Goal: Task Accomplishment & Management: Use online tool/utility

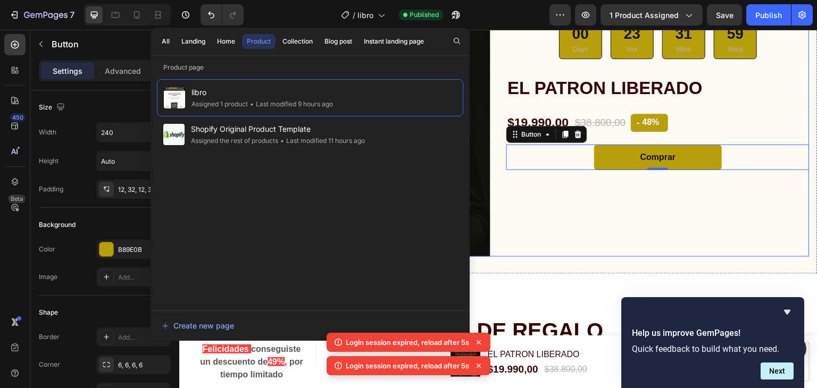
scroll to position [489, 0]
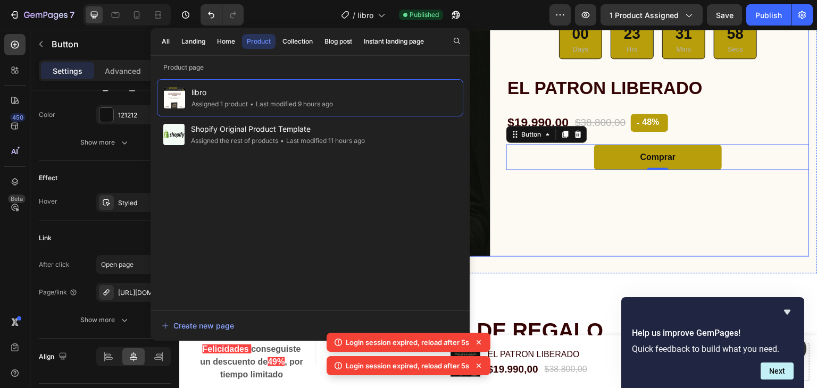
click at [487, 64] on div "Product Images & Gallery Icon Icon Icon Icon Icon Icon List Hoz mas de 2034 per…" at bounding box center [498, 105] width 623 height 303
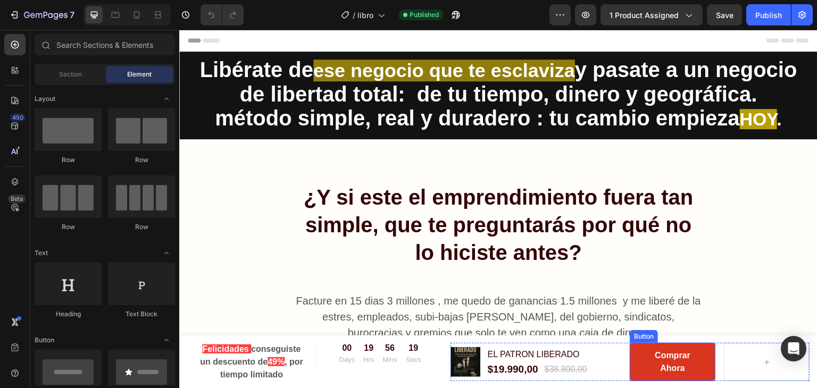
click at [638, 357] on button "Comprar Ahora" at bounding box center [673, 362] width 86 height 38
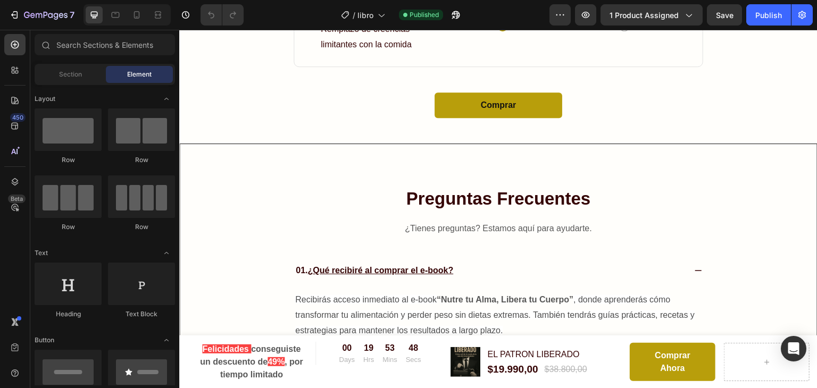
scroll to position [4869, 0]
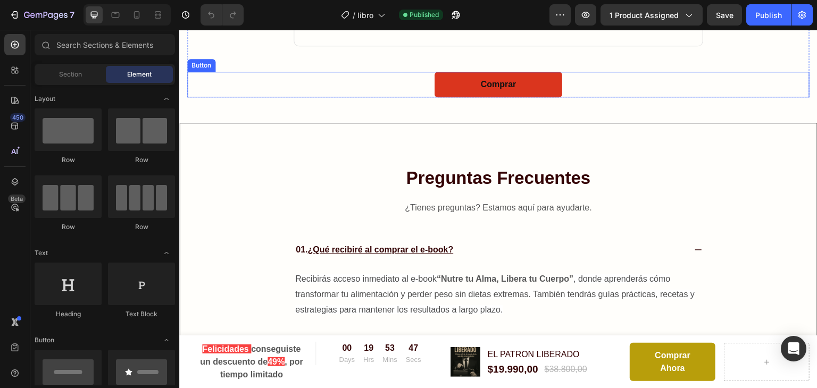
click at [443, 82] on link "Comprar" at bounding box center [499, 85] width 128 height 26
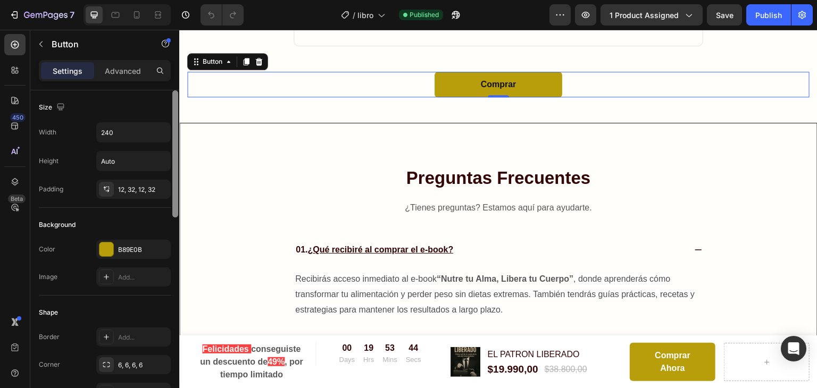
scroll to position [13, 0]
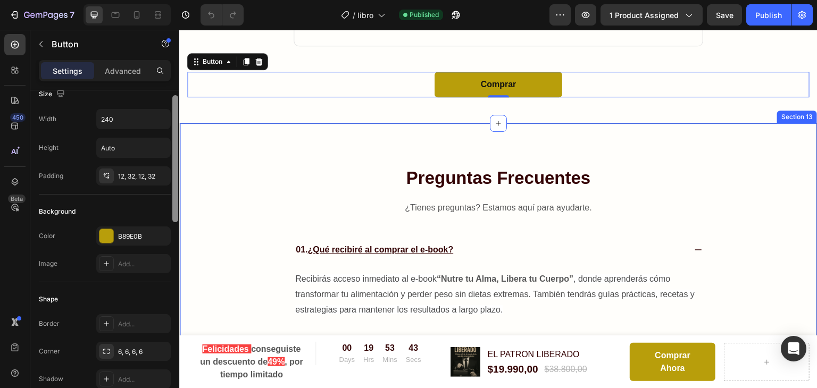
drag, startPoint x: 357, startPoint y: 137, endPoint x: 188, endPoint y: 183, distance: 174.3
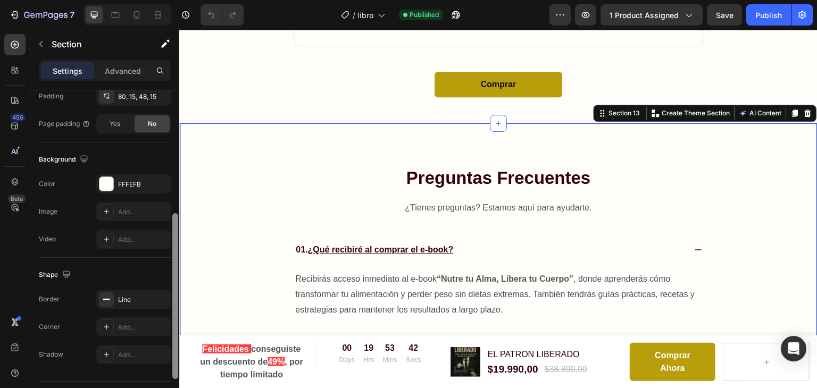
scroll to position [320, 0]
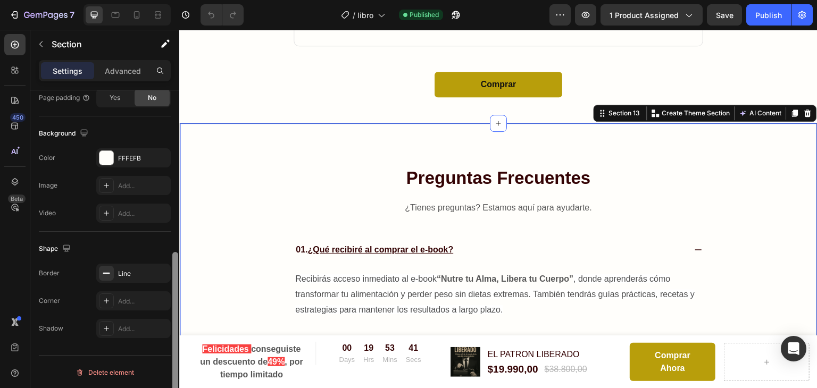
click at [175, 262] on div at bounding box center [175, 335] width 6 height 166
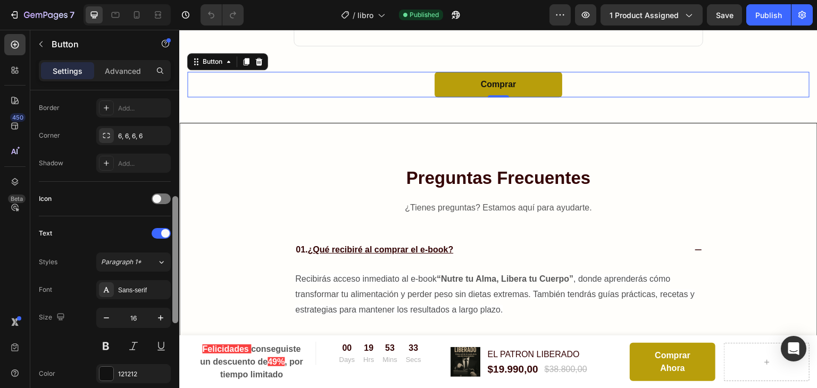
scroll to position [242, 0]
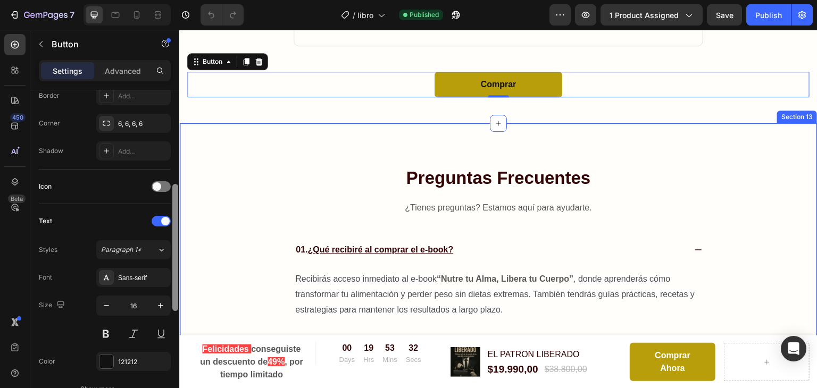
drag, startPoint x: 355, startPoint y: 150, endPoint x: 180, endPoint y: 249, distance: 201.4
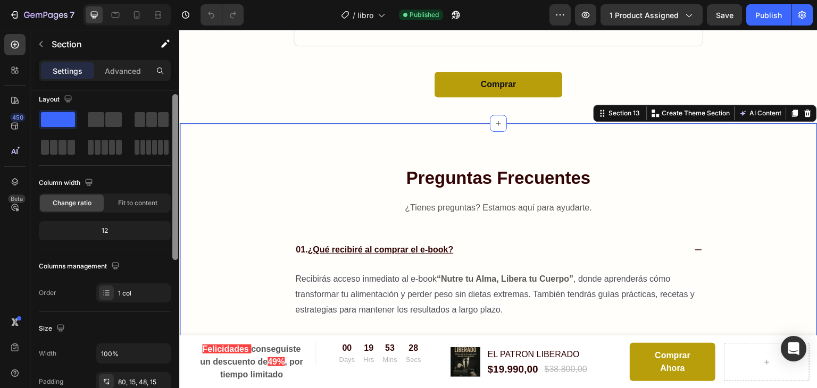
scroll to position [0, 0]
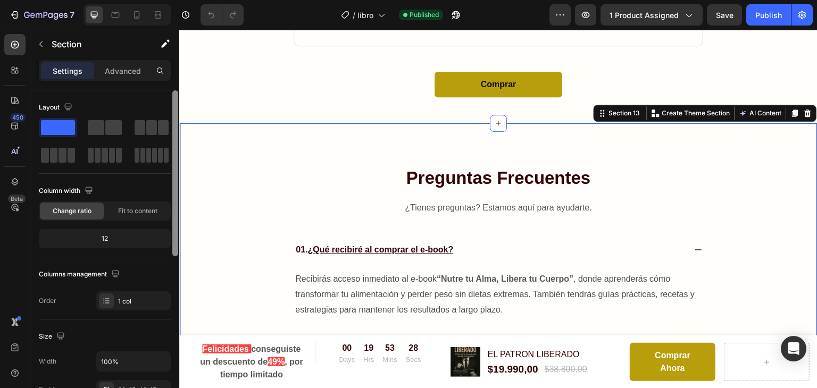
click at [153, 111] on div "Layout" at bounding box center [105, 107] width 132 height 17
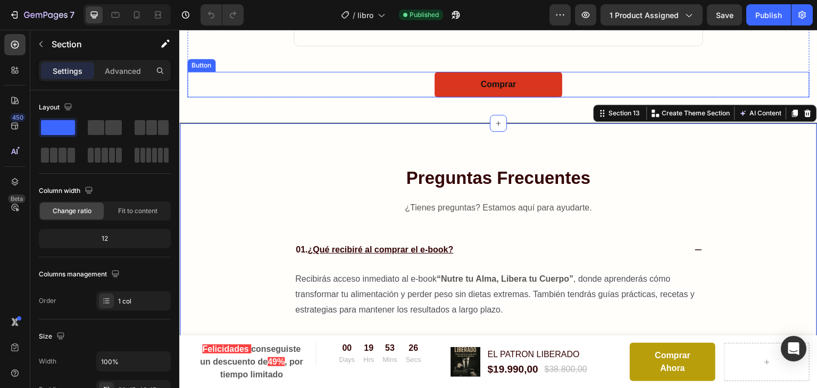
click at [461, 75] on link "Comprar" at bounding box center [499, 85] width 128 height 26
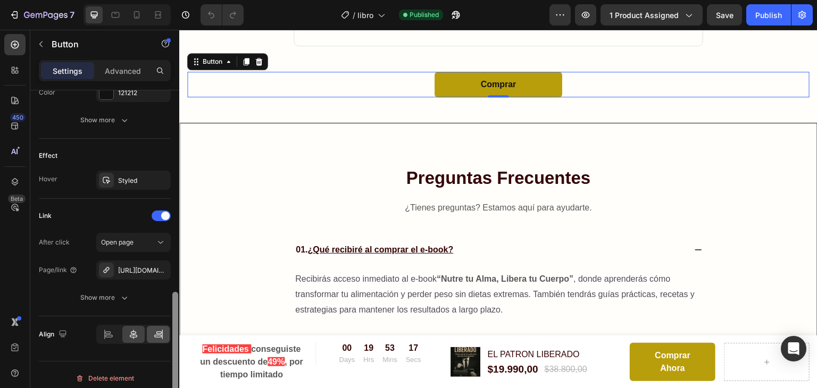
scroll to position [516, 0]
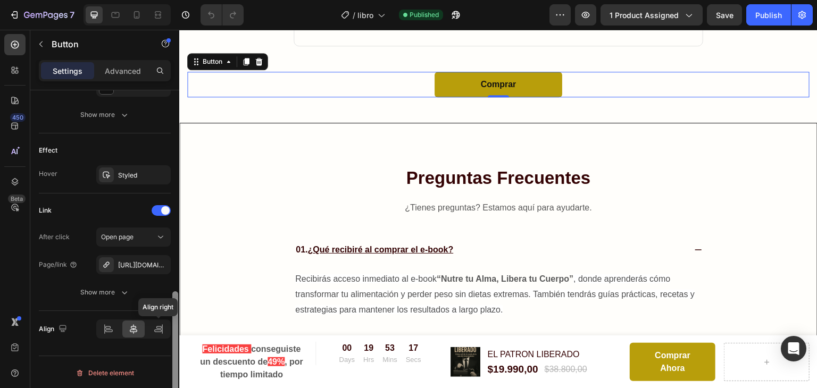
drag, startPoint x: 176, startPoint y: 118, endPoint x: 171, endPoint y: 341, distance: 223.0
click at [171, 341] on div at bounding box center [175, 254] width 8 height 328
click at [159, 262] on icon "button" at bounding box center [160, 264] width 4 height 4
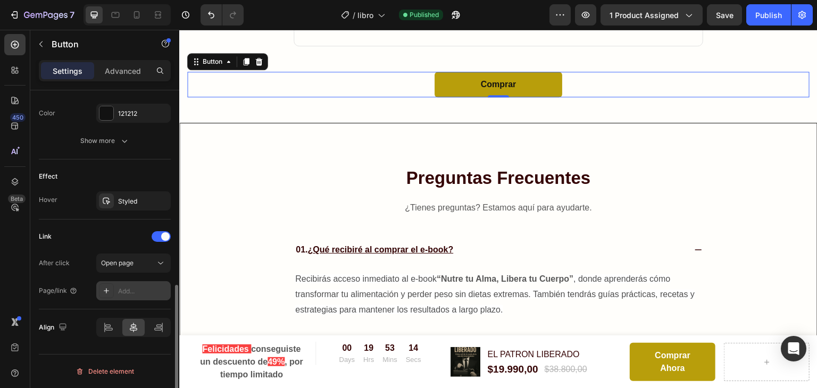
scroll to position [489, 0]
click at [116, 288] on div "Add..." at bounding box center [133, 292] width 74 height 19
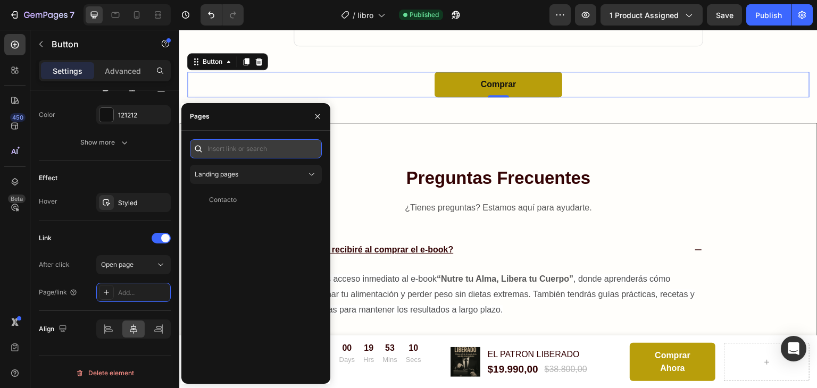
click at [252, 154] on input "text" at bounding box center [256, 148] width 132 height 19
paste input "https://elpatronliberado.com/checkouts/cn/hWN3QMnlDZSeVleeorAnsV0c/"
type input "https://elpatronliberado.com/checkouts/cn/hWN3QMnlDZSeVleeorAnsV0c/"
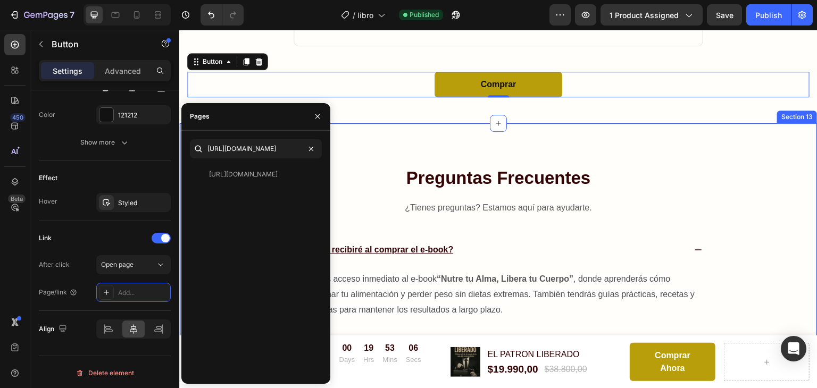
click at [385, 160] on div "Preguntas Frecuentes Heading ¿Tienes preguntas? Estamos aquí para ayudarte. Tex…" at bounding box center [498, 379] width 639 height 512
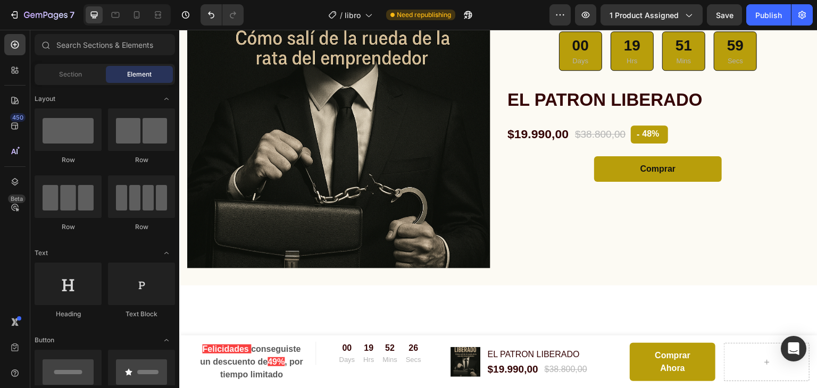
scroll to position [3901, 0]
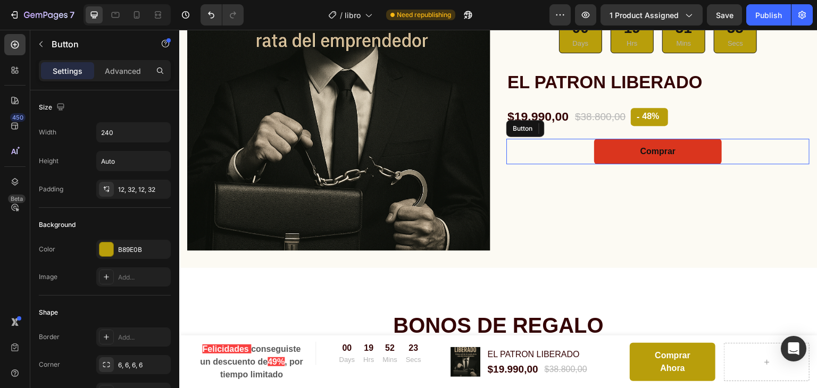
click at [612, 148] on link "Comprar" at bounding box center [658, 152] width 128 height 26
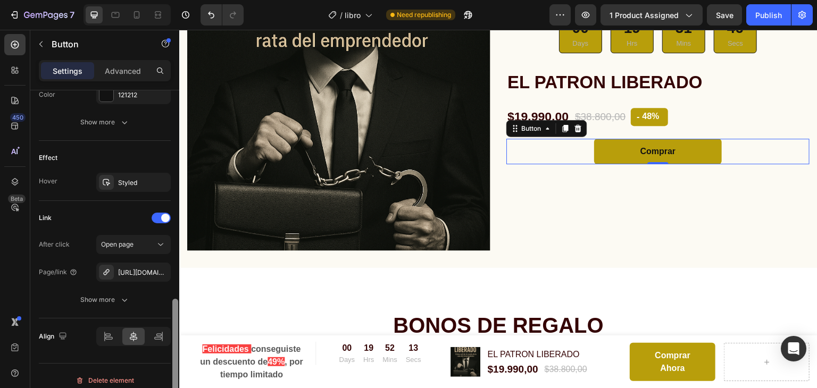
scroll to position [516, 0]
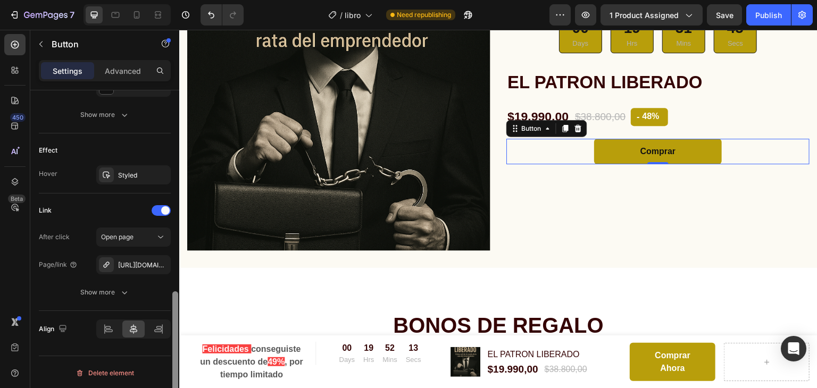
drag, startPoint x: 174, startPoint y: 105, endPoint x: 172, endPoint y: 324, distance: 218.7
click at [172, 324] on div at bounding box center [175, 355] width 6 height 127
click at [159, 261] on icon "button" at bounding box center [159, 265] width 9 height 9
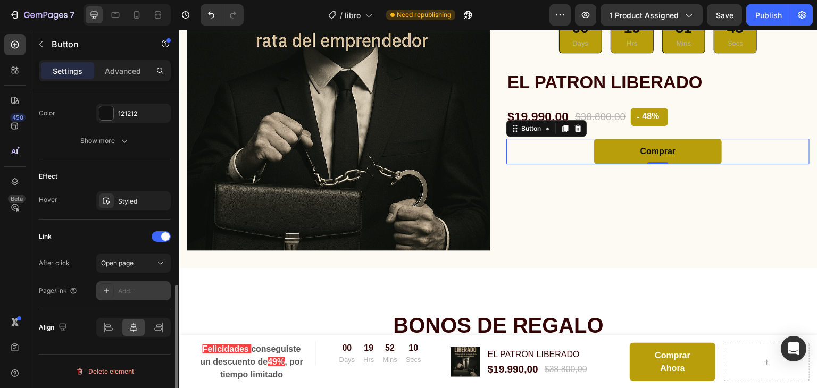
scroll to position [489, 0]
click at [113, 288] on div at bounding box center [106, 292] width 15 height 15
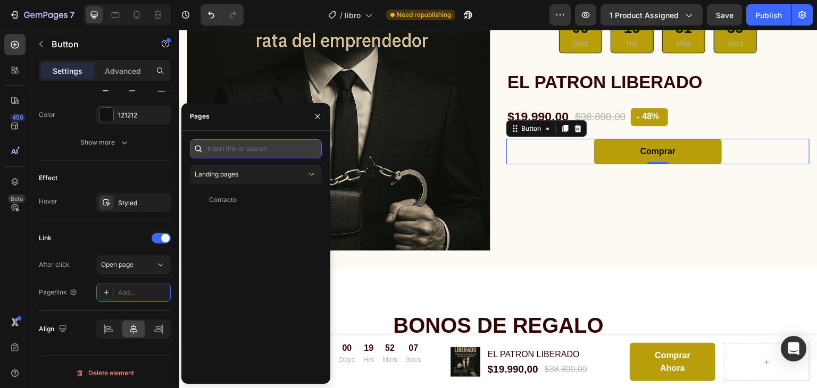
click at [272, 150] on input "text" at bounding box center [256, 148] width 132 height 19
paste input "https://elpatronliberado.com/checkouts/cn/hWN3QMnlDZSeVleeorAnsV0c/"
type input "https://elpatronliberado.com/checkouts/cn/hWN3QMnlDZSeVleeorAnsV0c/"
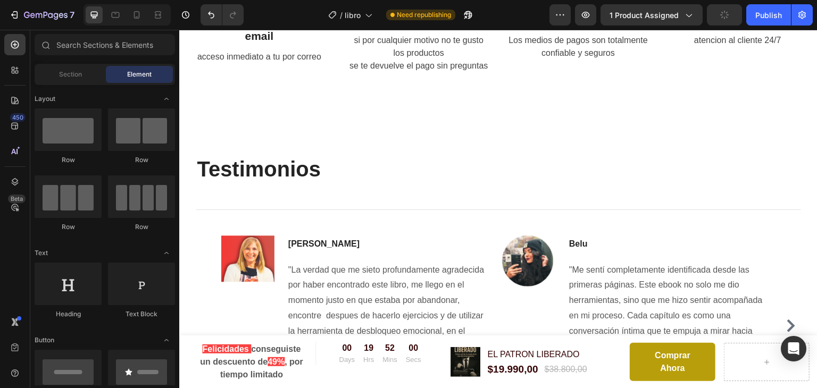
scroll to position [4726, 0]
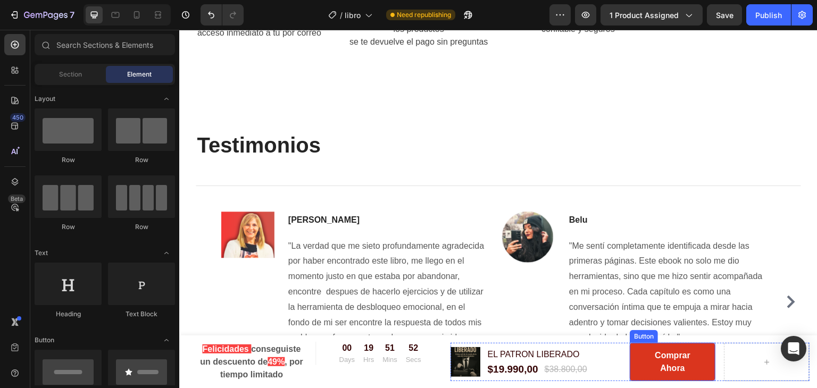
click at [638, 366] on button "Comprar Ahora" at bounding box center [673, 362] width 86 height 38
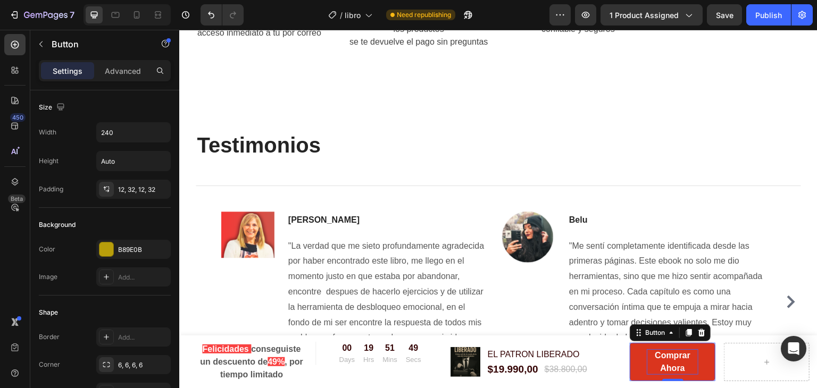
click at [647, 374] on p "Comprar Ahora" at bounding box center [673, 363] width 52 height 26
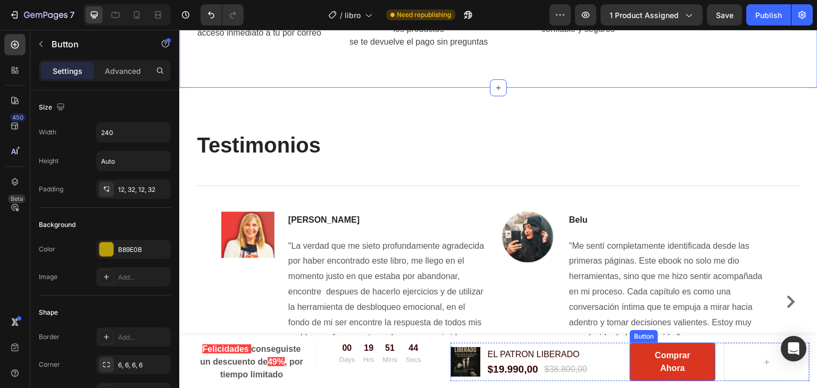
click at [633, 363] on button "Comprar Ahora" at bounding box center [673, 362] width 86 height 38
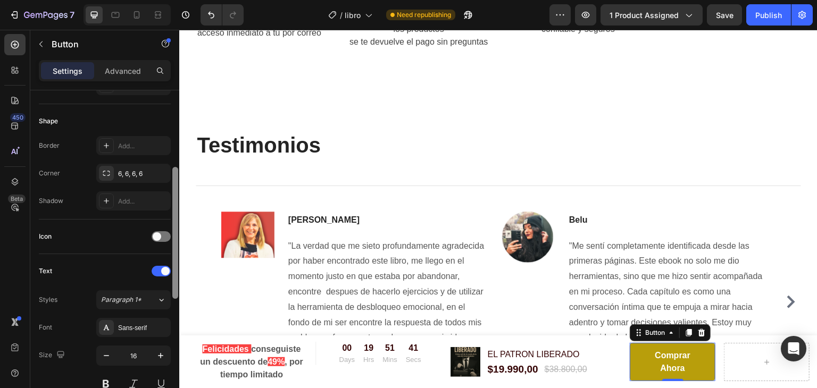
scroll to position [216, 0]
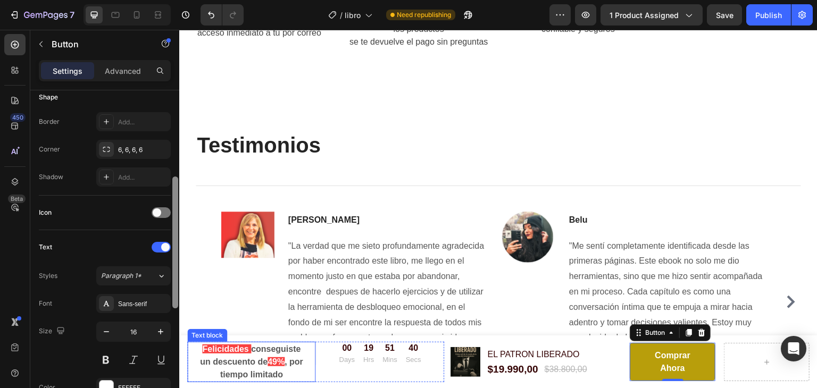
drag, startPoint x: 353, startPoint y: 241, endPoint x: 187, endPoint y: 380, distance: 216.7
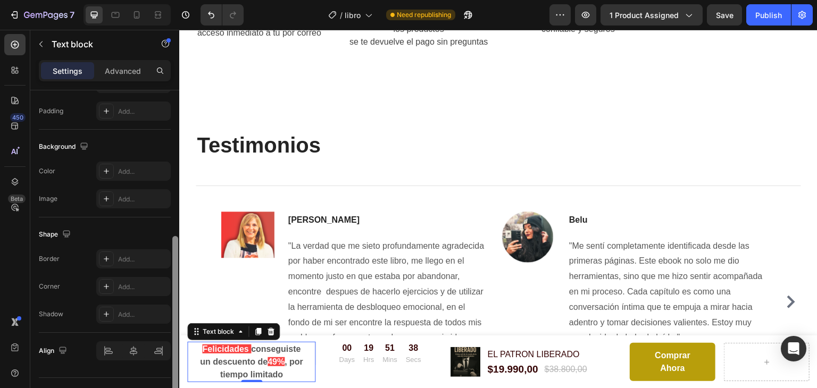
scroll to position [281, 0]
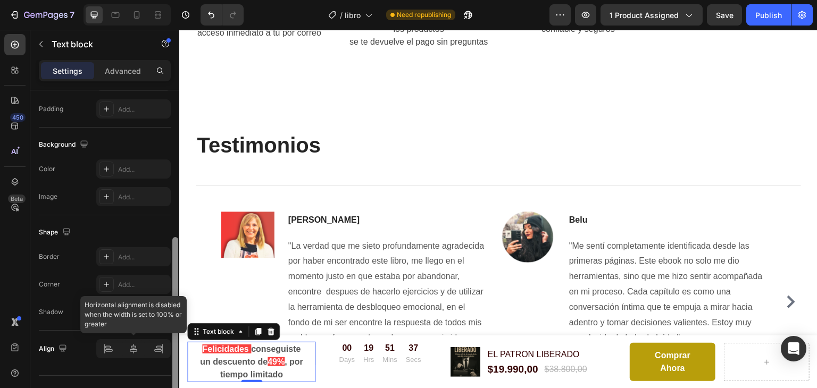
drag, startPoint x: 175, startPoint y: 224, endPoint x: 170, endPoint y: 354, distance: 130.0
click at [170, 354] on div "Text style Styles Paragraph 1* Font Sans-serif Size 16 Color 575757 Align Show …" at bounding box center [104, 254] width 149 height 328
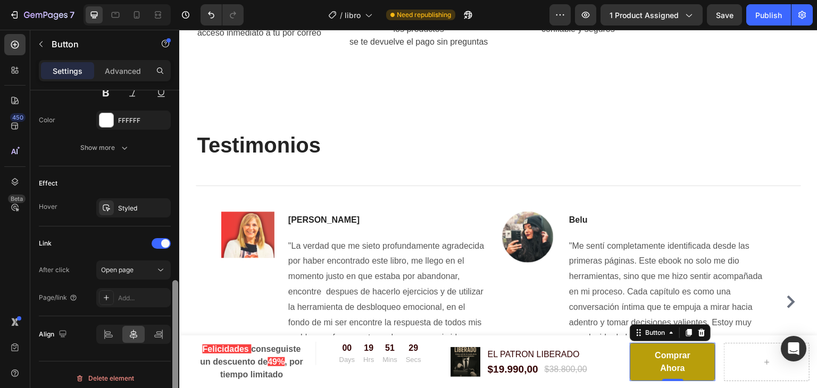
scroll to position [489, 0]
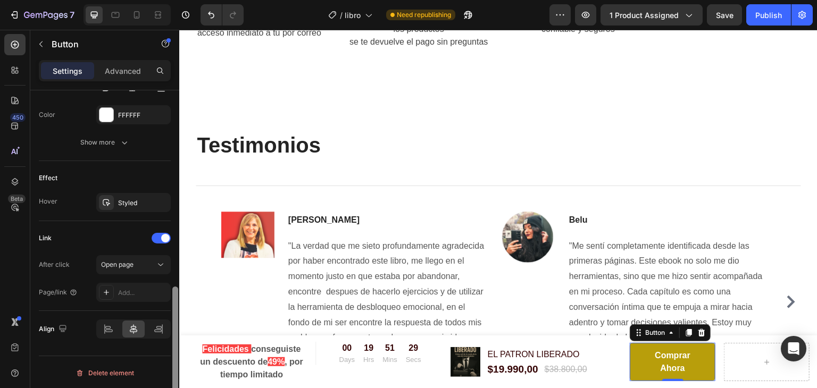
drag, startPoint x: 174, startPoint y: 189, endPoint x: 175, endPoint y: 398, distance: 208.6
click at [175, 0] on html "7 / libro Need republishing Preview 1 product assigned Save Publish 450 Beta Se…" at bounding box center [408, 0] width 817 height 0
click at [123, 297] on div "Add..." at bounding box center [133, 292] width 74 height 19
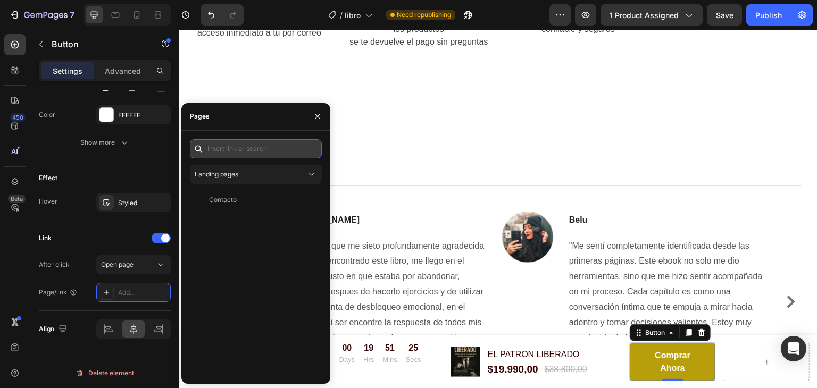
click at [263, 147] on input "text" at bounding box center [256, 148] width 132 height 19
paste input "https://elpatronliberado.com/checkouts/cn/hWN3QMnlDZSeVleeorAnsV0c/"
type input "https://elpatronliberado.com/checkouts/cn/hWN3QMnlDZSeVleeorAnsV0c/"
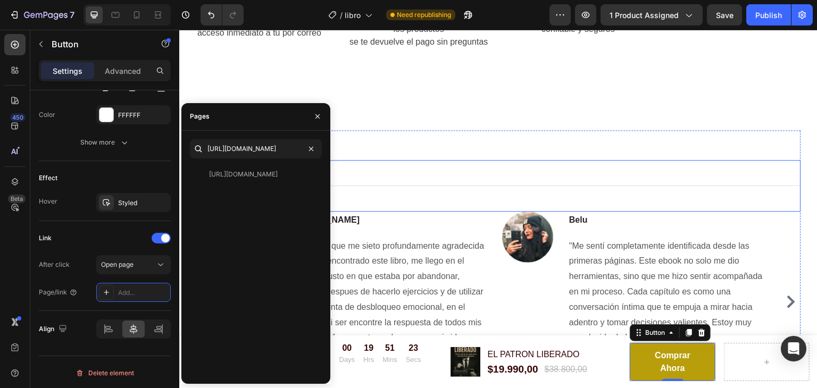
click at [368, 186] on div "Title Line" at bounding box center [499, 186] width 606 height 52
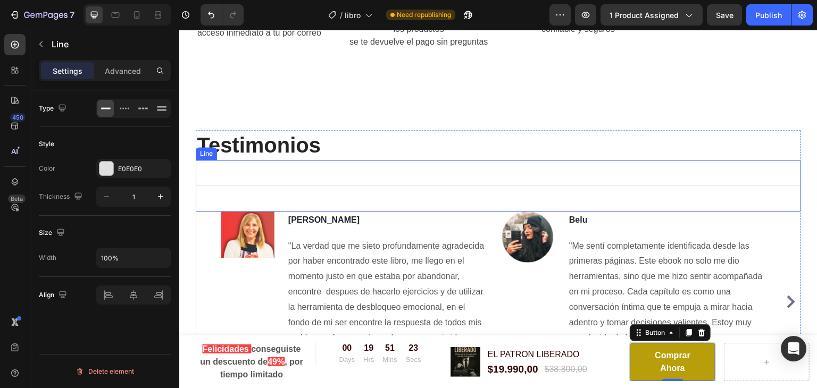
scroll to position [0, 0]
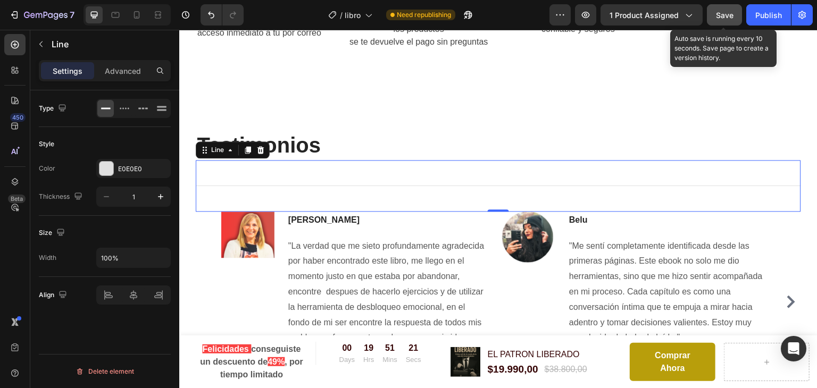
click at [719, 20] on div "Save" at bounding box center [725, 15] width 18 height 11
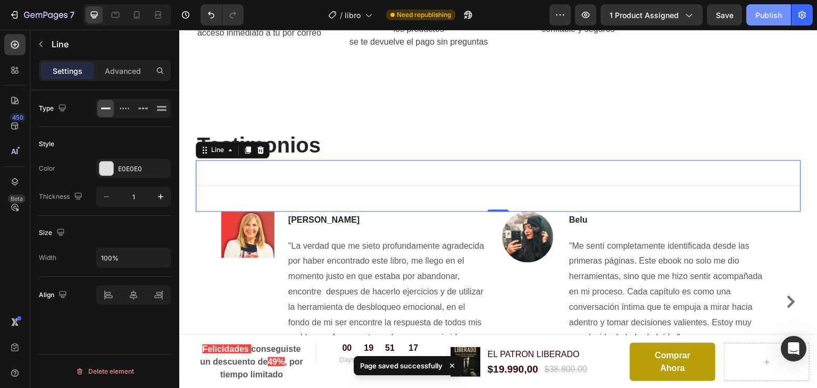
click at [760, 17] on div "Publish" at bounding box center [769, 15] width 27 height 11
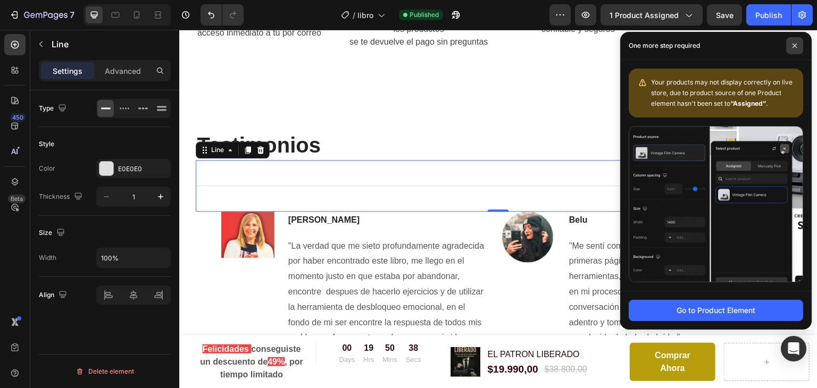
click at [798, 39] on span at bounding box center [795, 45] width 17 height 17
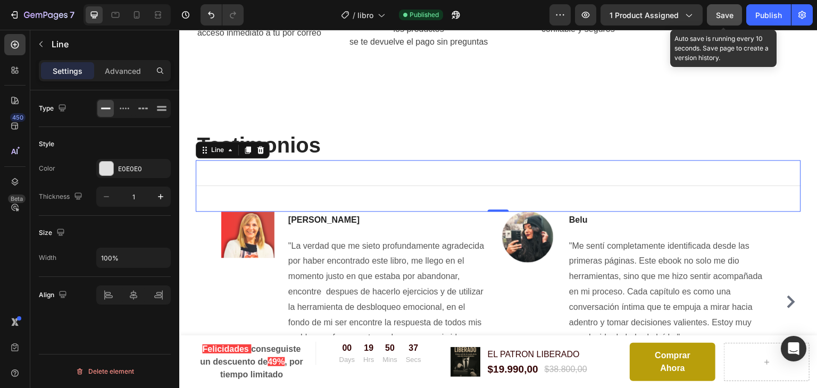
click at [730, 18] on span "Save" at bounding box center [725, 15] width 18 height 9
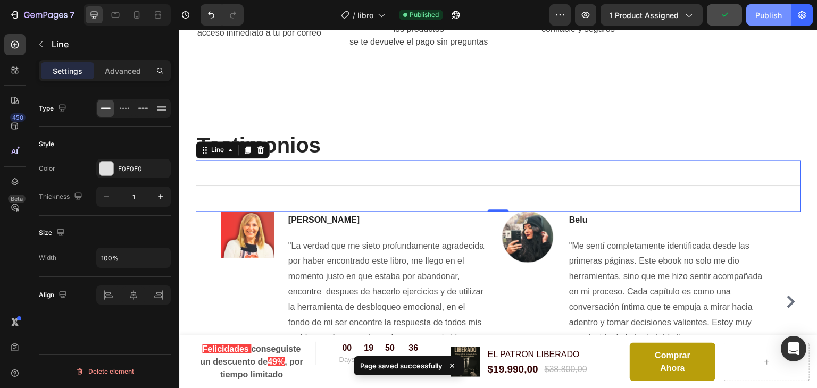
click at [758, 20] on button "Publish" at bounding box center [769, 14] width 45 height 21
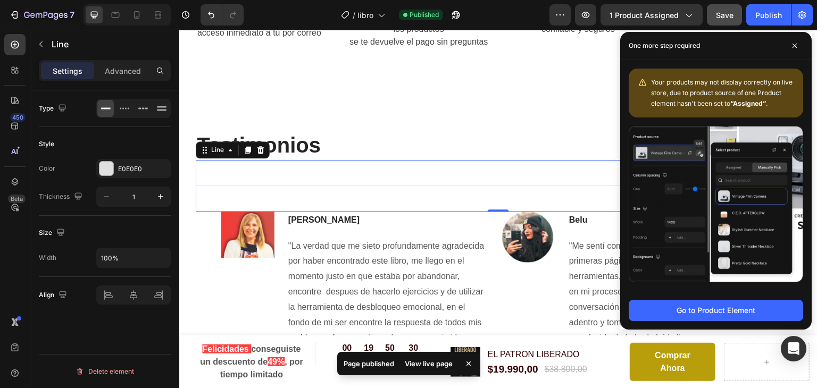
drag, startPoint x: 811, startPoint y: 305, endPoint x: 813, endPoint y: 321, distance: 16.0
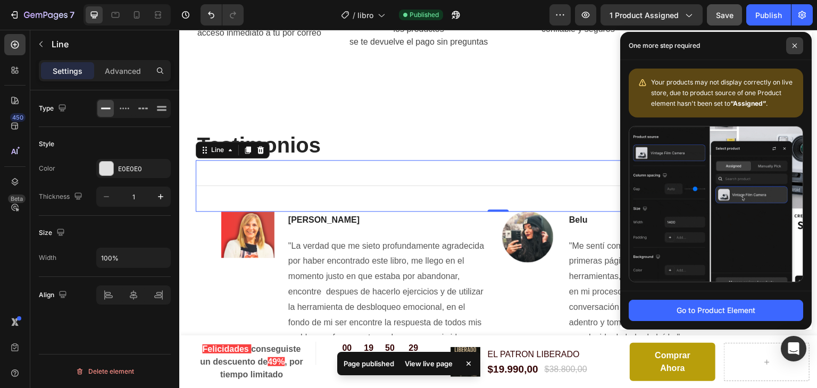
click at [794, 47] on icon at bounding box center [794, 45] width 5 height 5
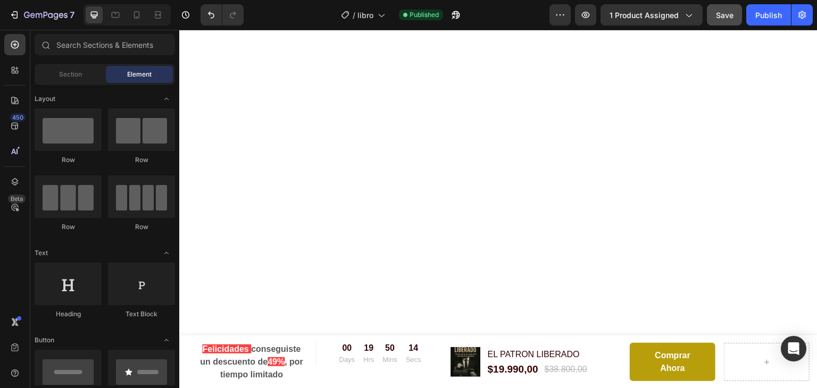
scroll to position [5977, 0]
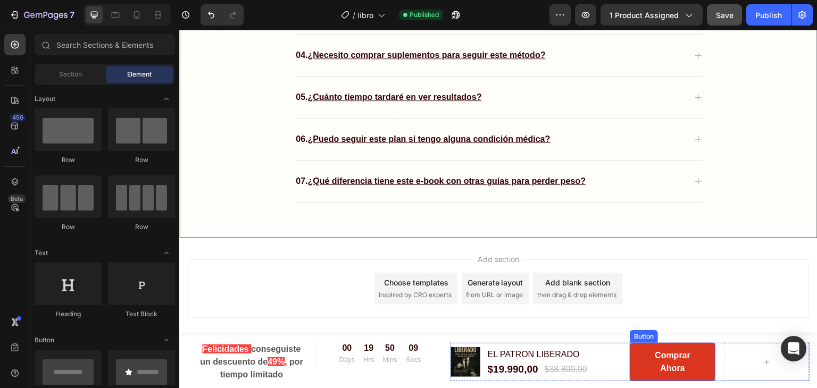
click at [634, 359] on button "Comprar Ahora" at bounding box center [673, 362] width 86 height 38
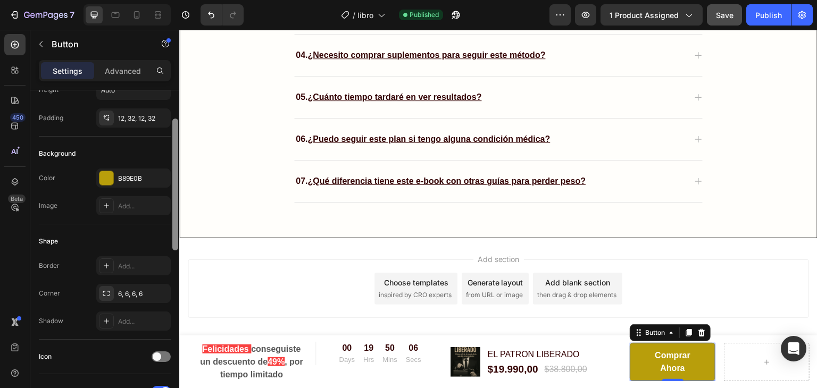
scroll to position [390, 0]
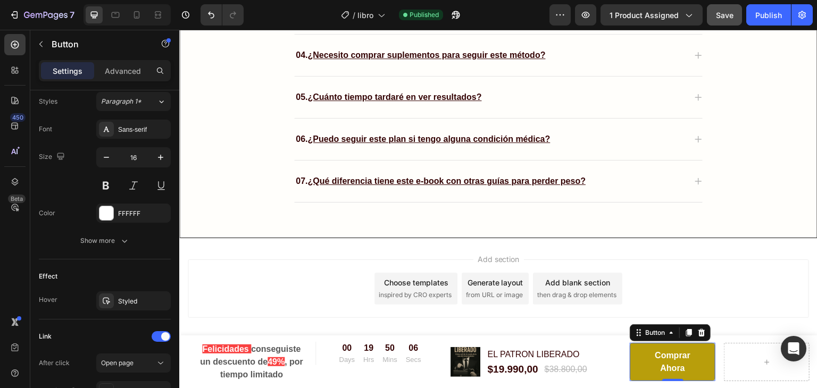
drag, startPoint x: 173, startPoint y: 175, endPoint x: 179, endPoint y: 332, distance: 157.1
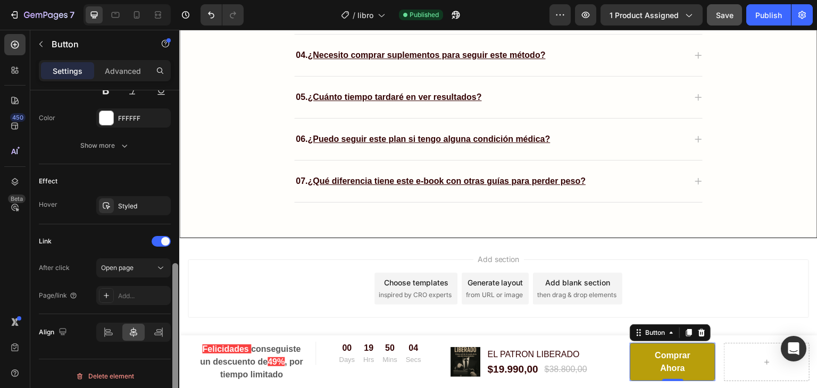
drag, startPoint x: 177, startPoint y: 330, endPoint x: 175, endPoint y: 369, distance: 38.9
click at [175, 369] on div at bounding box center [175, 329] width 6 height 132
click at [100, 292] on div at bounding box center [106, 294] width 15 height 15
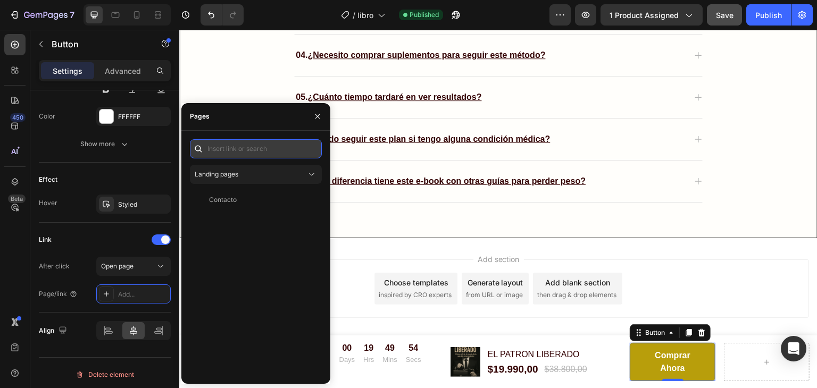
click at [251, 152] on input "text" at bounding box center [256, 148] width 132 height 19
paste input "https://elpatronliberado.com/checkouts/cn/hWN3QMnlDZSeVleeorAnsV0c/"
type input "https://elpatronliberado.com/checkouts/cn/hWN3QMnlDZSeVleeorAnsV0c/"
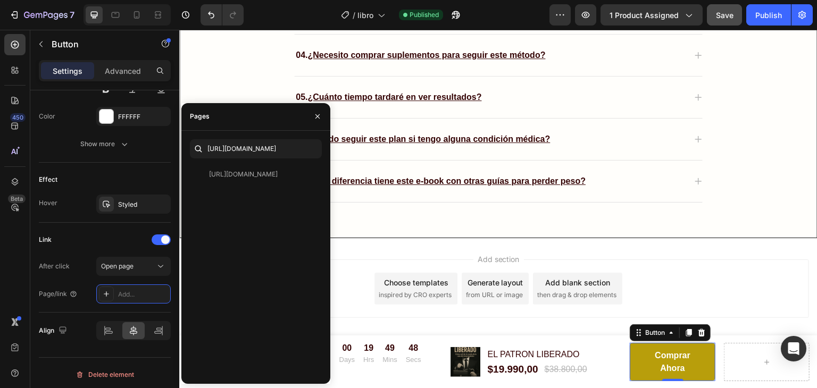
scroll to position [0, 0]
click at [255, 250] on div "https://elpatronliberado.com/checkouts/cn/hWN3QMnlDZSeVleeorAnsV0c/ View" at bounding box center [256, 270] width 132 height 211
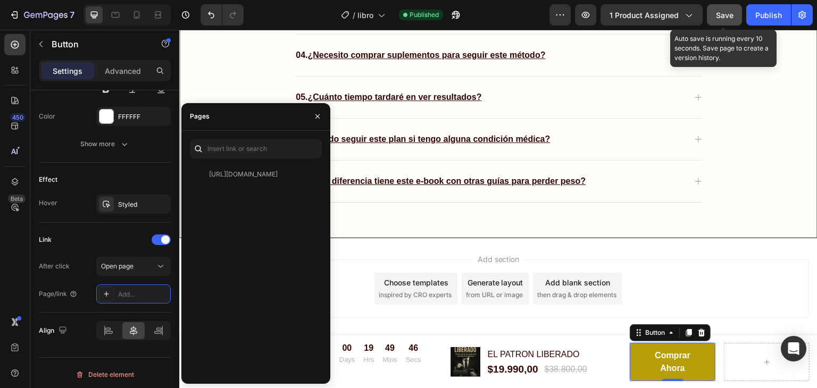
click at [714, 21] on button "Save" at bounding box center [724, 14] width 35 height 21
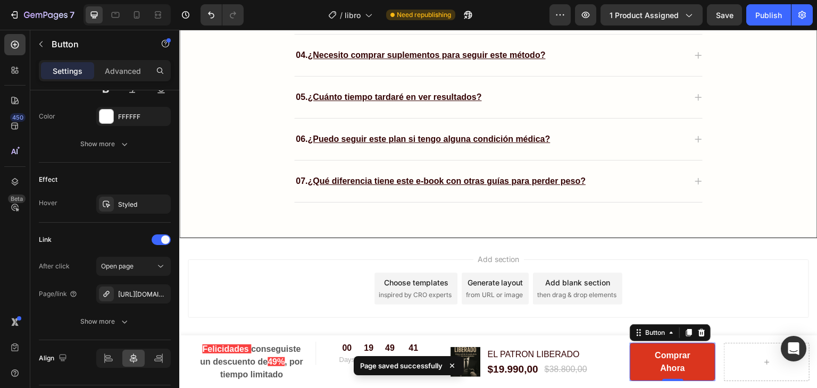
click at [639, 357] on link "Comprar Ahora" at bounding box center [673, 362] width 86 height 38
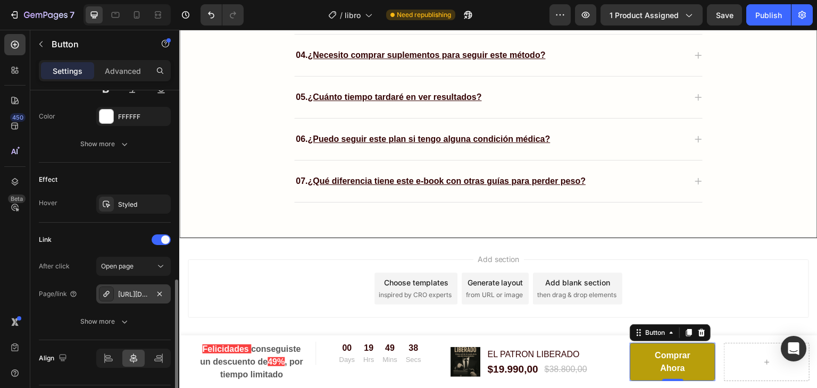
click at [120, 293] on div "https://elpatronliberado.com/checkouts/cn/hWN3QMnlDZSeVleeorAnsV0c/" at bounding box center [133, 295] width 31 height 10
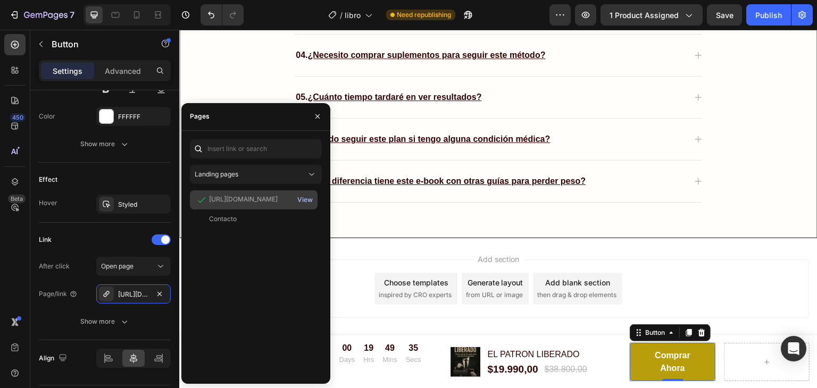
click at [306, 198] on div "View" at bounding box center [304, 200] width 15 height 10
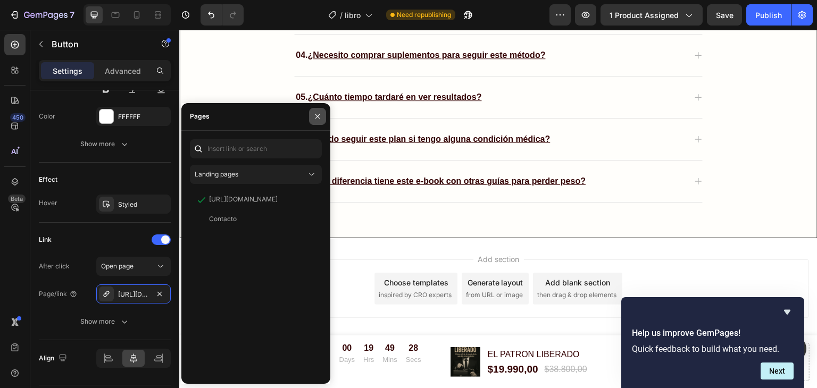
click at [317, 120] on icon "button" at bounding box center [317, 116] width 9 height 9
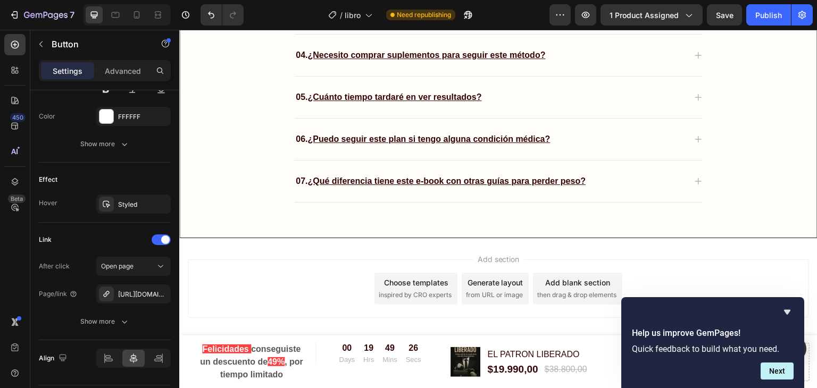
click at [366, 289] on div "Add section Choose templates inspired by CRO experts Generate layout from URL o…" at bounding box center [499, 289] width 622 height 59
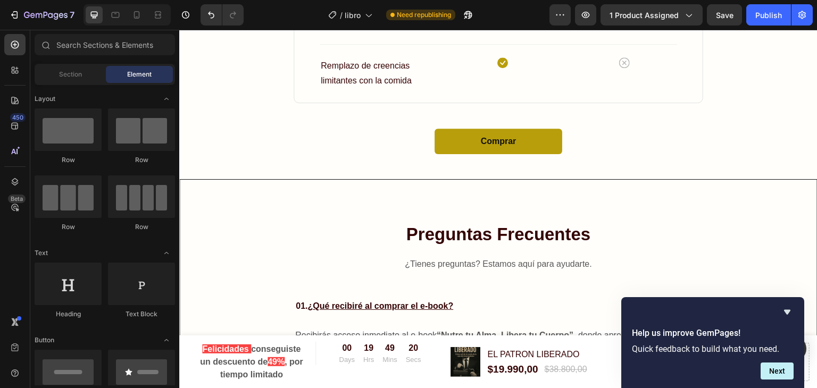
scroll to position [5540, 0]
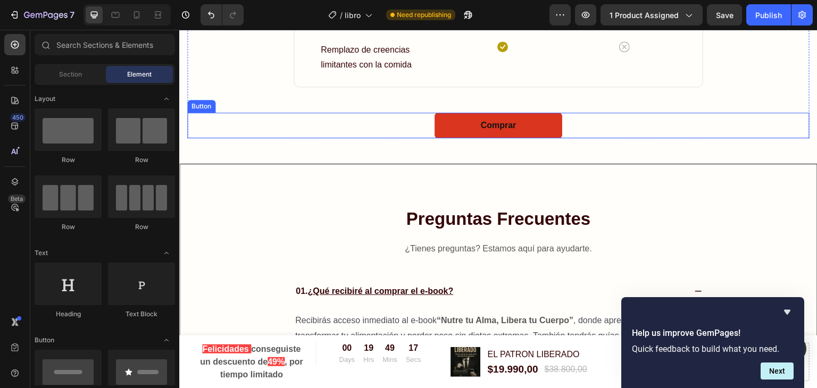
click at [459, 123] on button "Comprar" at bounding box center [499, 126] width 128 height 26
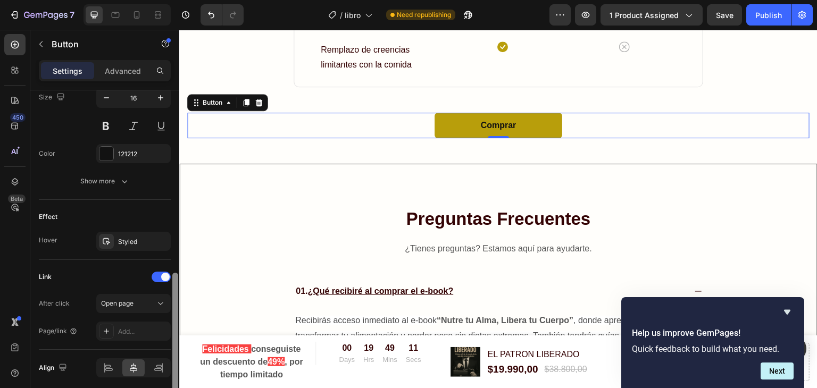
scroll to position [451, 0]
drag, startPoint x: 177, startPoint y: 200, endPoint x: 175, endPoint y: 382, distance: 181.5
click at [175, 382] on div at bounding box center [175, 337] width 6 height 132
click at [111, 330] on div at bounding box center [106, 329] width 15 height 15
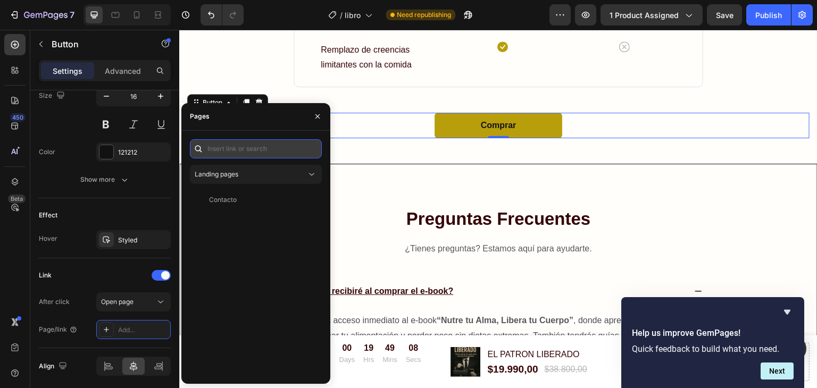
click at [249, 158] on input "text" at bounding box center [256, 148] width 132 height 19
paste input "https://elpatronliberado.com/checkouts/cn/hWN3QMnlDZSeVleeorAnsV0c/"
type input "https://elpatronliberado.com/checkouts/cn/hWN3QMnlDZSeVleeorAnsV0c/"
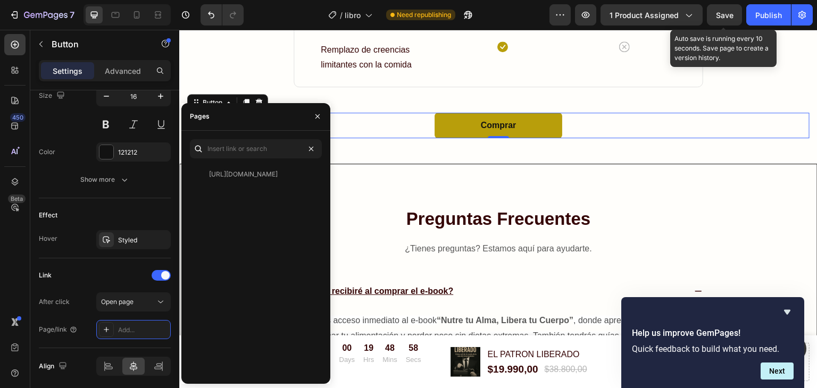
click at [726, 18] on span "Save" at bounding box center [725, 15] width 18 height 9
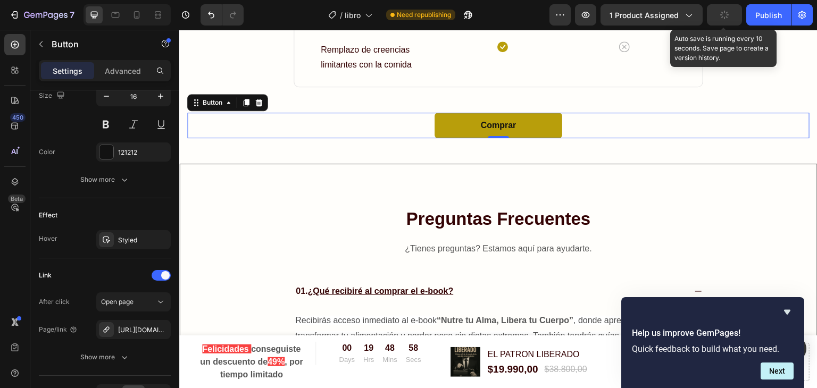
scroll to position [0, 0]
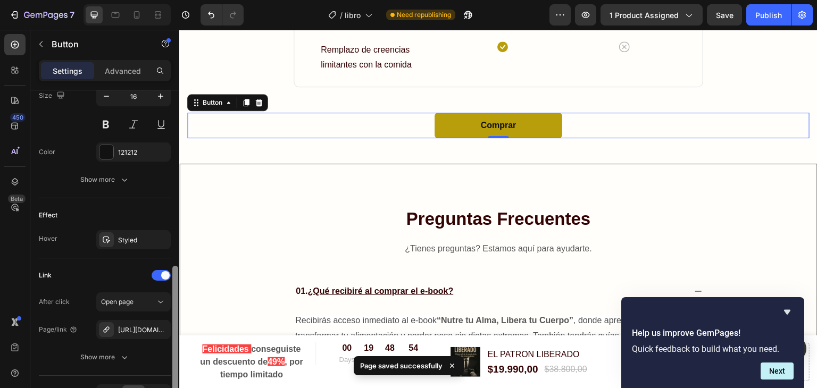
click at [175, 326] on div at bounding box center [175, 329] width 6 height 127
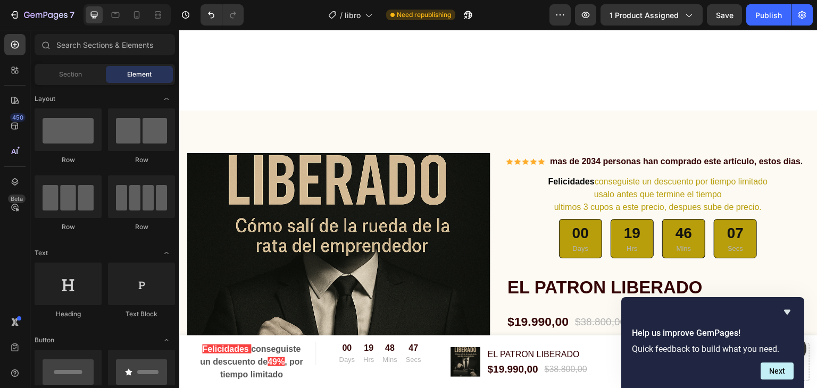
scroll to position [3871, 0]
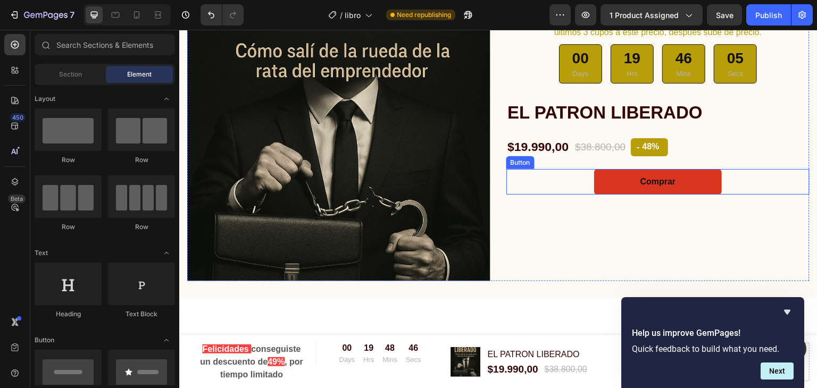
click at [608, 182] on button "Comprar" at bounding box center [658, 182] width 128 height 26
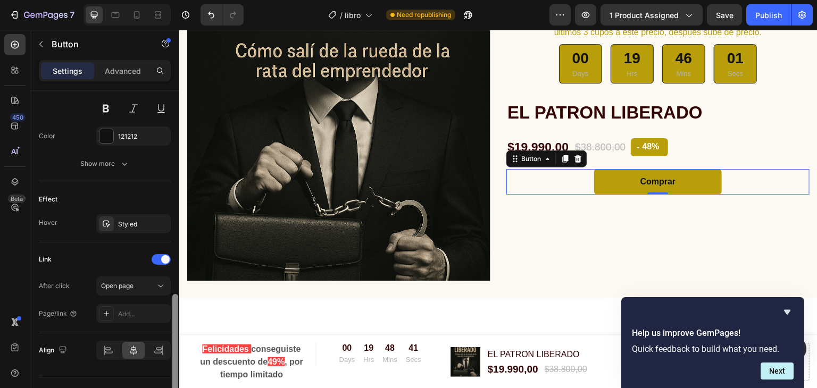
scroll to position [489, 0]
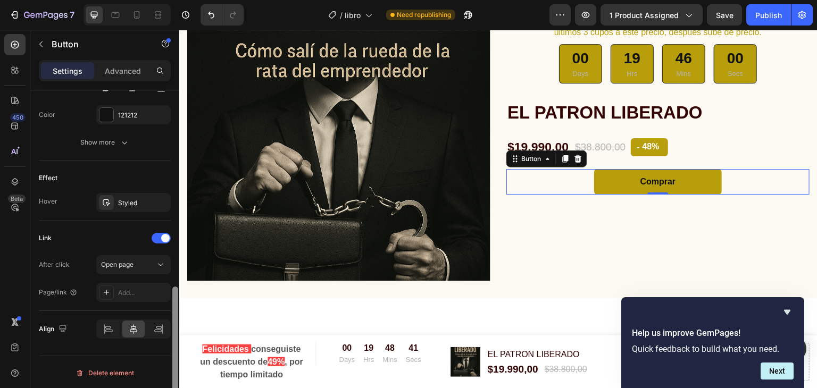
drag, startPoint x: 173, startPoint y: 106, endPoint x: 173, endPoint y: 320, distance: 213.4
click at [173, 320] on div at bounding box center [175, 353] width 6 height 132
click at [109, 288] on icon at bounding box center [106, 292] width 9 height 9
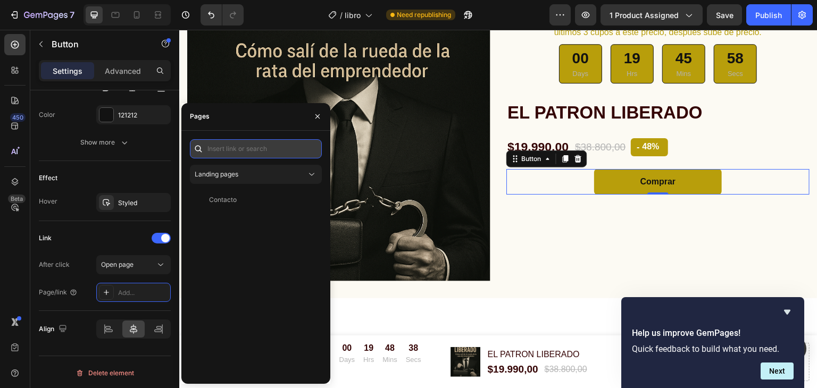
click at [271, 147] on input "text" at bounding box center [256, 148] width 132 height 19
paste input "https://elpatronliberado.com/checkouts/cn/hWN3QMnlDZSeVleeorAnsV0c/"
type input "https://elpatronliberado.com/checkouts/cn/hWN3QMnlDZSeVleeorAnsV0c/"
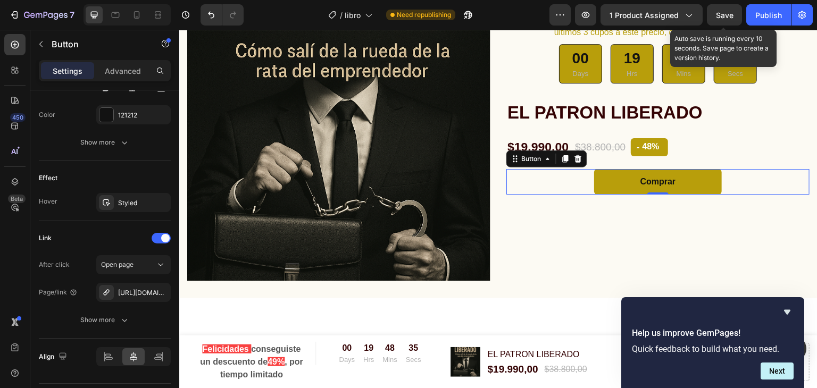
scroll to position [0, 0]
click at [722, 17] on span "Save" at bounding box center [725, 15] width 18 height 9
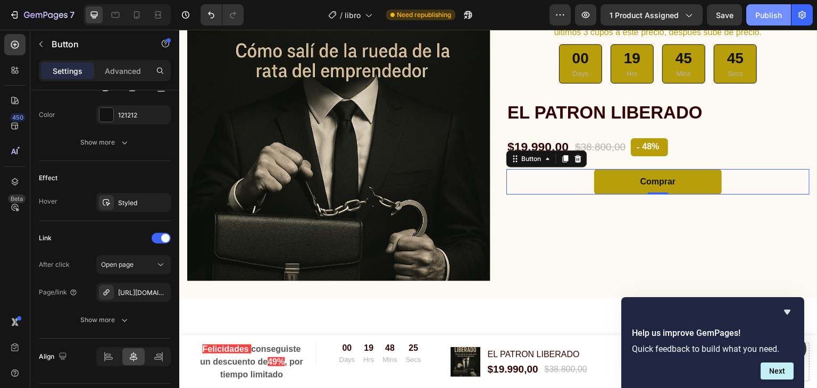
click at [772, 15] on div "Publish" at bounding box center [769, 15] width 27 height 11
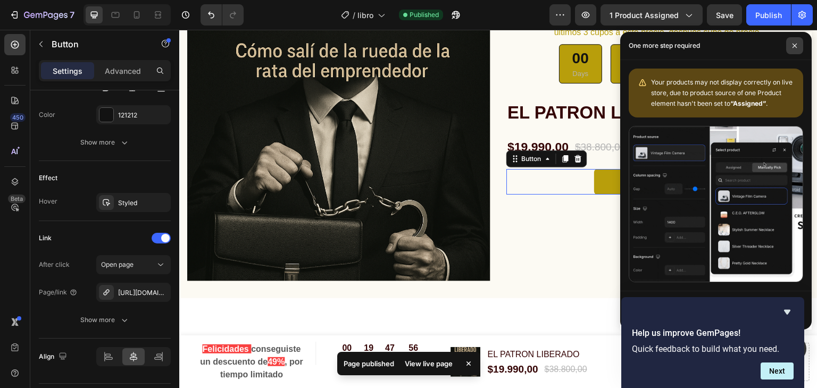
click at [797, 43] on span at bounding box center [795, 45] width 17 height 17
